Goal: Task Accomplishment & Management: Manage account settings

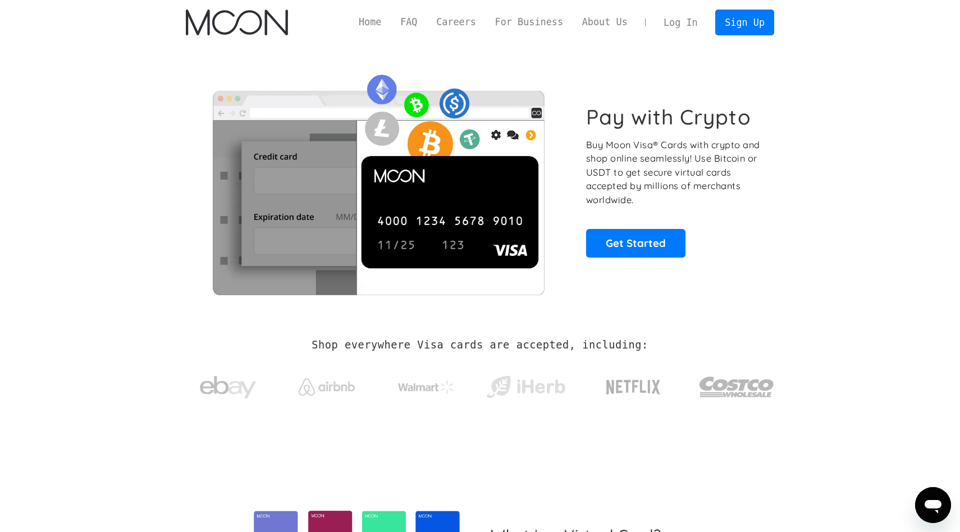
click at [379, 19] on link "Home" at bounding box center [370, 22] width 42 height 14
click at [673, 17] on link "Log In" at bounding box center [680, 22] width 53 height 25
